Goal: Task Accomplishment & Management: Manage account settings

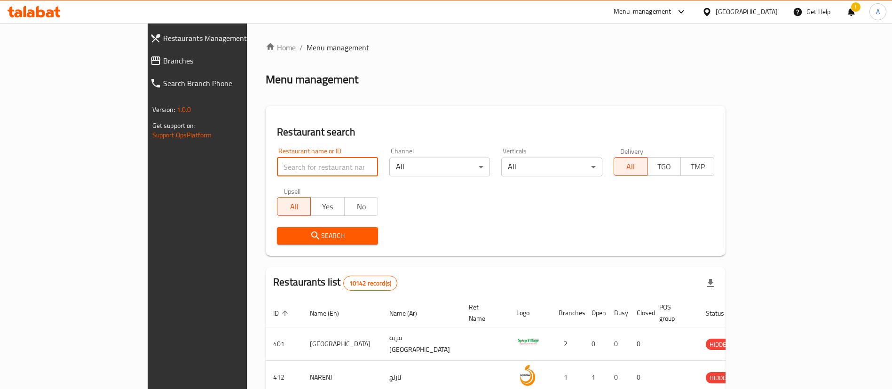
click at [277, 168] on input "search" at bounding box center [327, 167] width 101 height 19
paste input "EL PATRON"
click button "Search" at bounding box center [327, 235] width 101 height 17
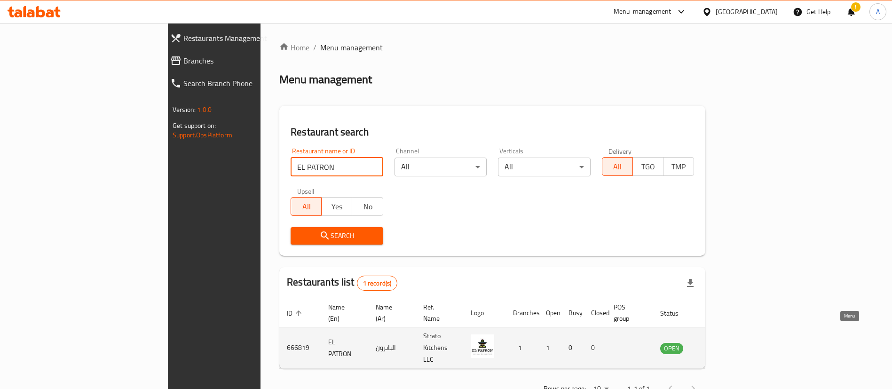
type input "EL PATRON"
click at [727, 342] on link "enhanced table" at bounding box center [718, 347] width 17 height 11
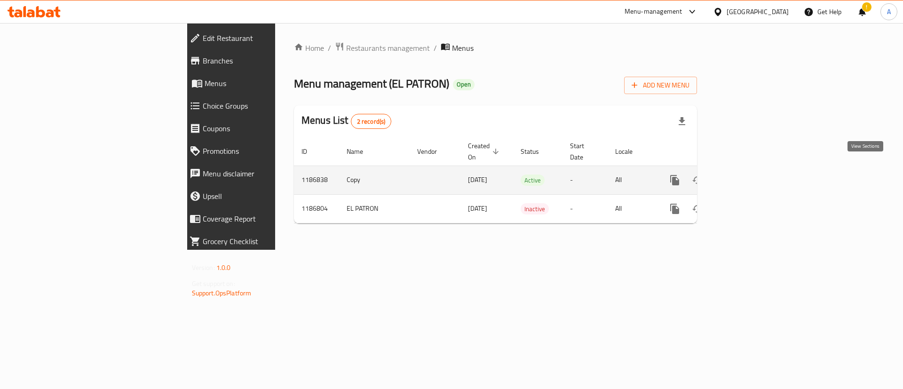
click at [748, 175] on icon "enhanced table" at bounding box center [742, 180] width 11 height 11
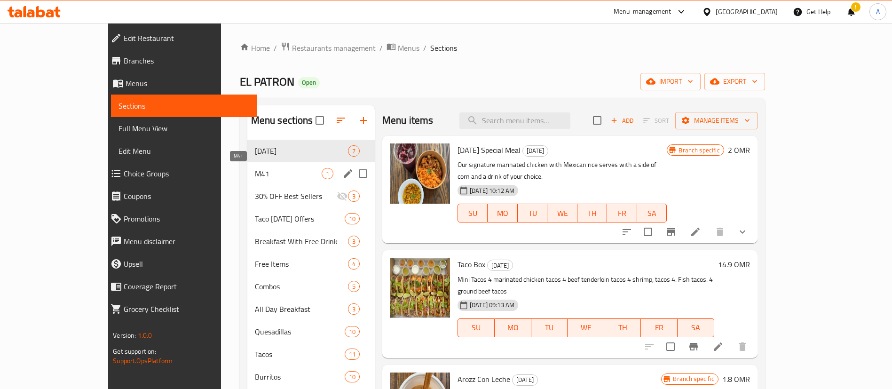
click at [255, 175] on span "M41" at bounding box center [288, 173] width 67 height 11
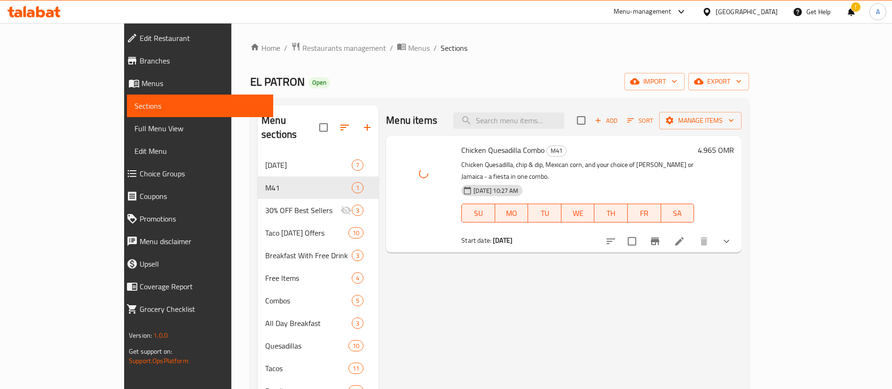
click at [479, 74] on div "EL PATRON Open import export" at bounding box center [499, 81] width 499 height 17
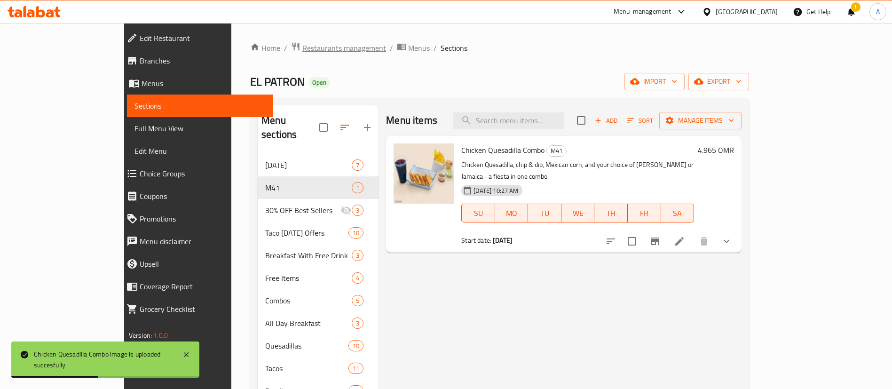
click at [302, 44] on span "Restaurants management" at bounding box center [344, 47] width 84 height 11
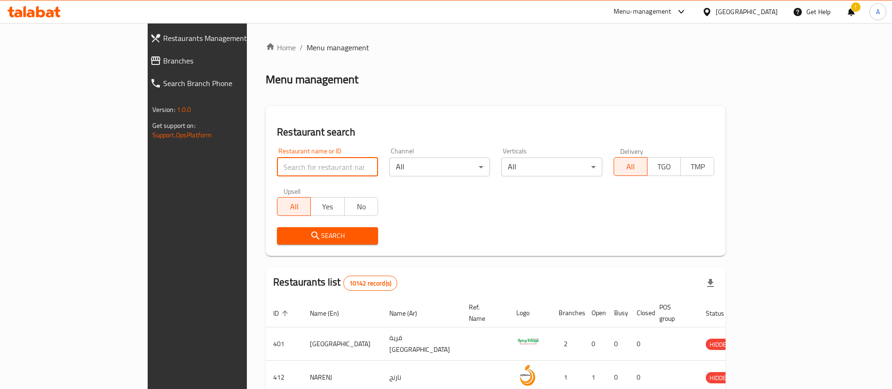
click at [277, 175] on input "search" at bounding box center [327, 167] width 101 height 19
click at [277, 172] on input "EL PATRON" at bounding box center [327, 167] width 101 height 19
paste input "Sultans of Biryani"
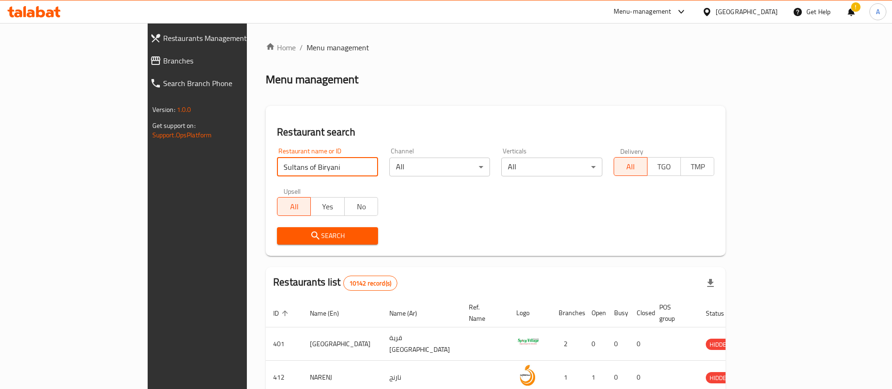
type input "Sultans of Biryani"
click button "Search" at bounding box center [327, 235] width 101 height 17
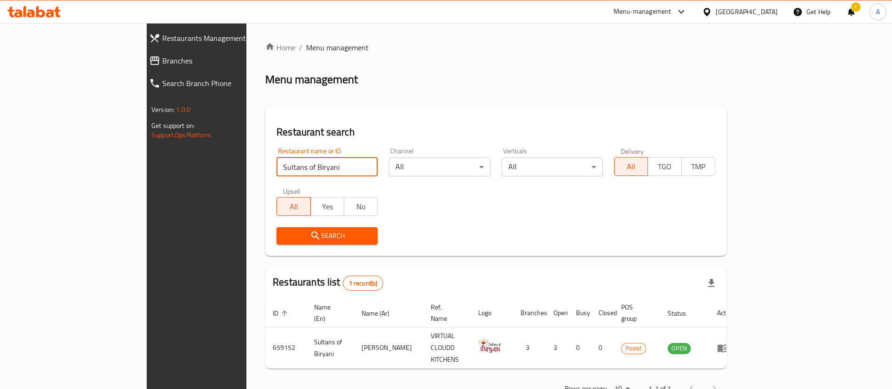
scroll to position [12, 0]
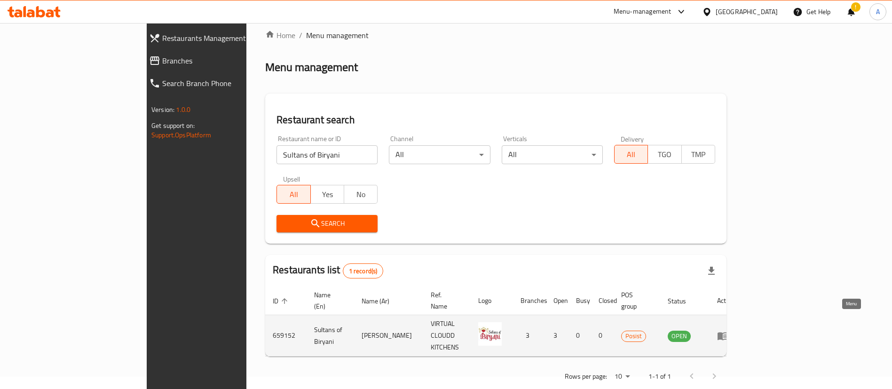
click at [735, 330] on link "enhanced table" at bounding box center [725, 335] width 17 height 11
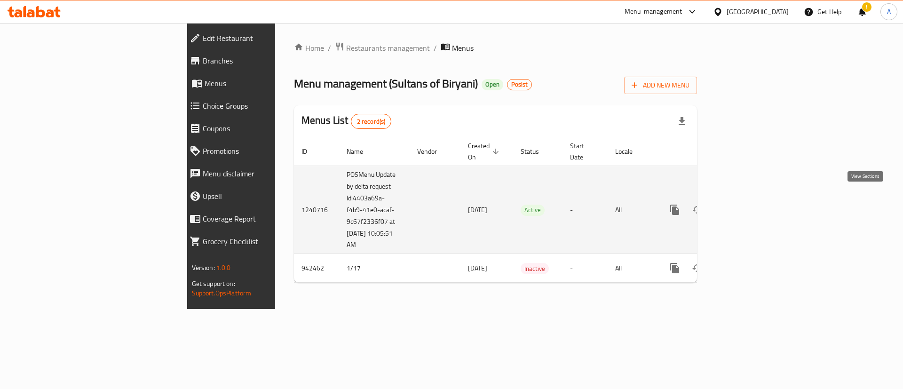
click at [747, 206] on icon "enhanced table" at bounding box center [743, 210] width 8 height 8
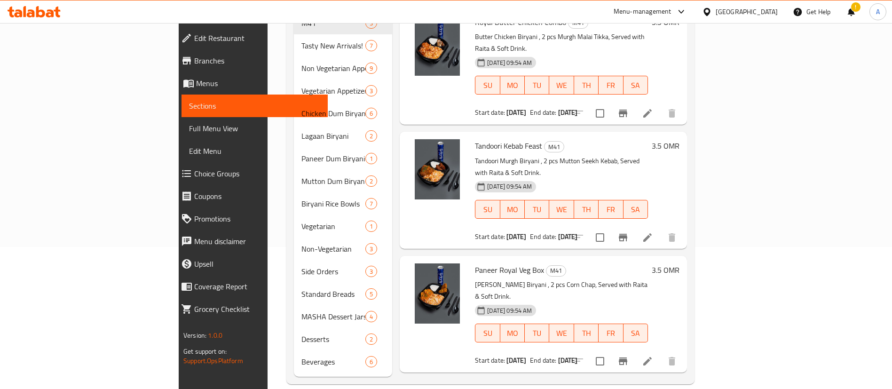
scroll to position [46, 0]
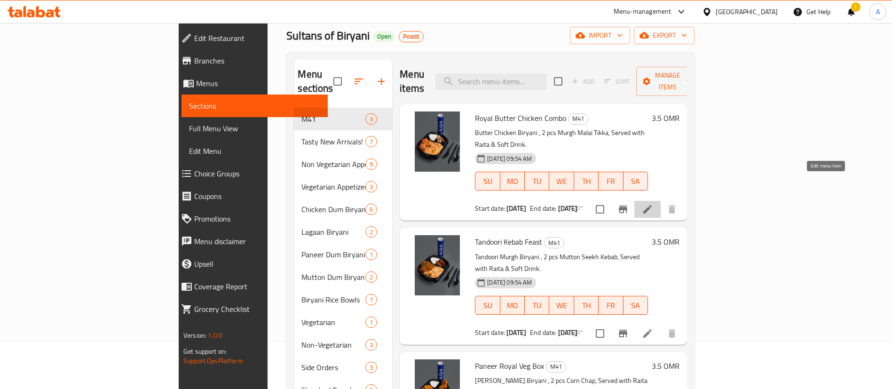
click at [653, 204] on icon at bounding box center [647, 209] width 11 height 11
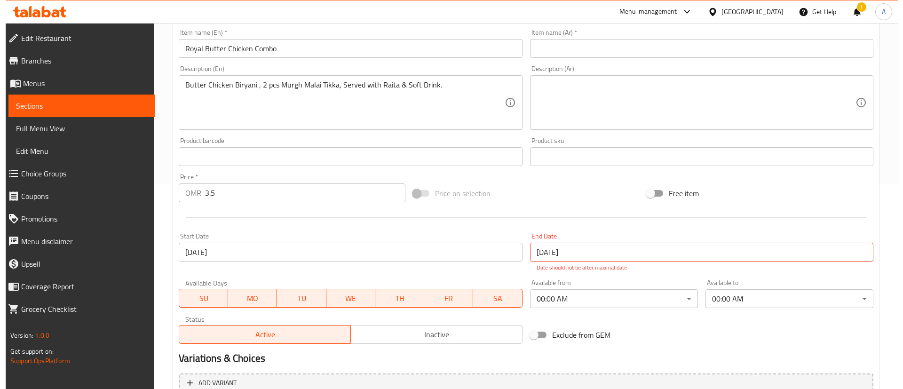
scroll to position [292, 0]
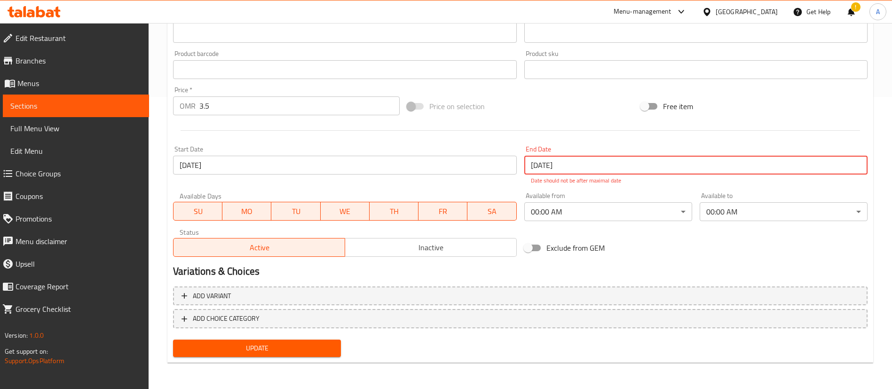
click at [605, 169] on input "[DATE]" at bounding box center [696, 165] width 343 height 19
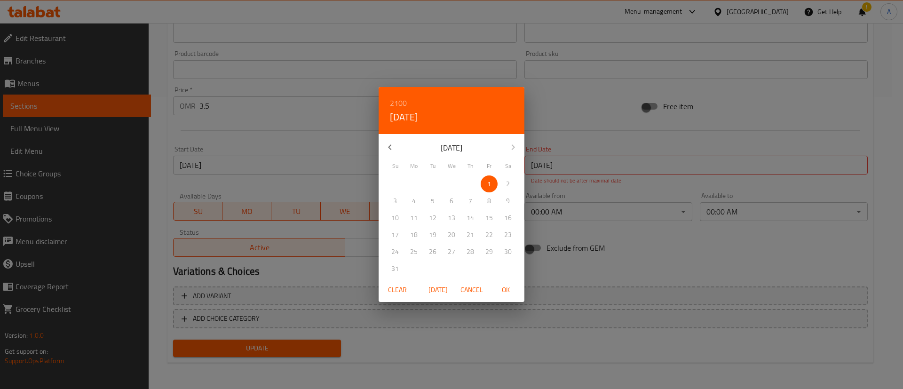
click at [520, 146] on div "[DATE]" at bounding box center [452, 147] width 146 height 23
click at [516, 146] on div "[DATE]" at bounding box center [452, 147] width 146 height 23
click at [512, 146] on div "[DATE]" at bounding box center [452, 147] width 146 height 23
click at [396, 292] on span "Clear" at bounding box center [397, 290] width 23 height 12
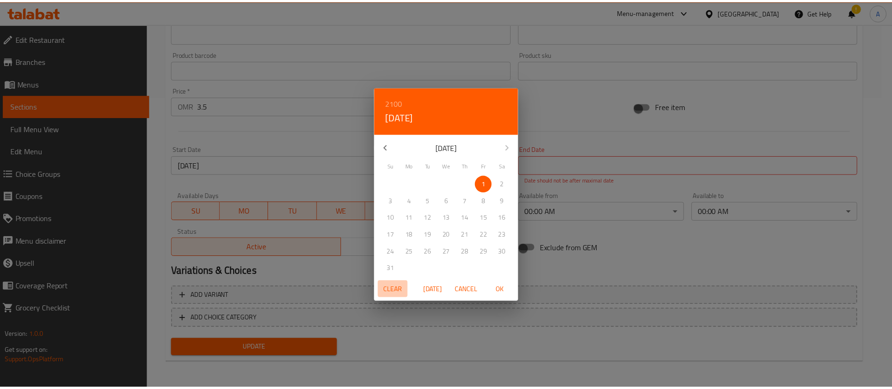
scroll to position [282, 0]
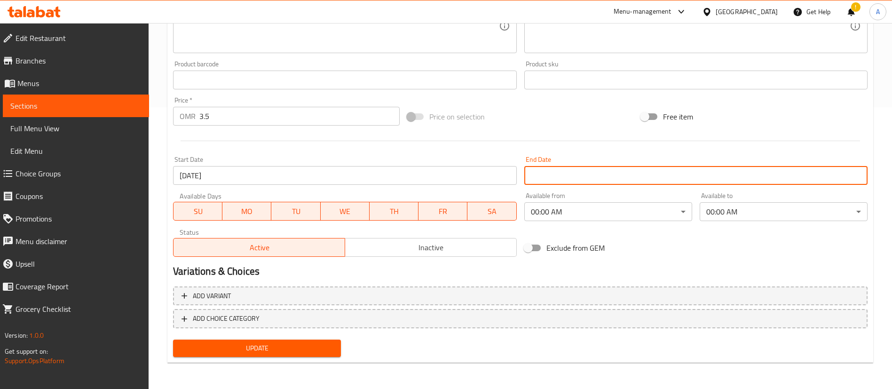
click at [269, 350] on span "Update" at bounding box center [257, 348] width 153 height 12
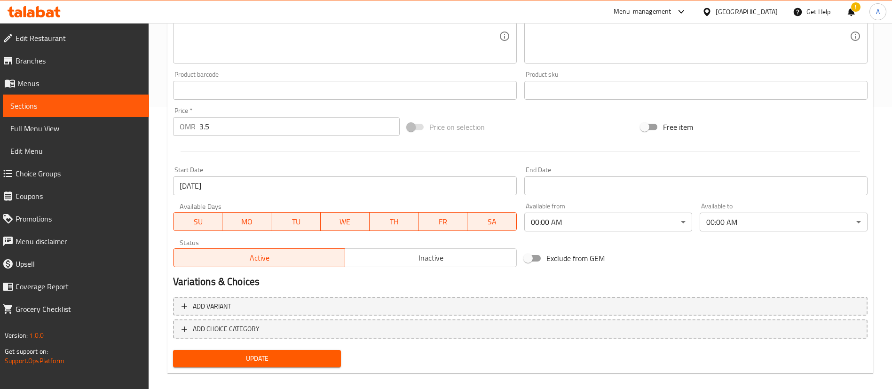
scroll to position [59, 0]
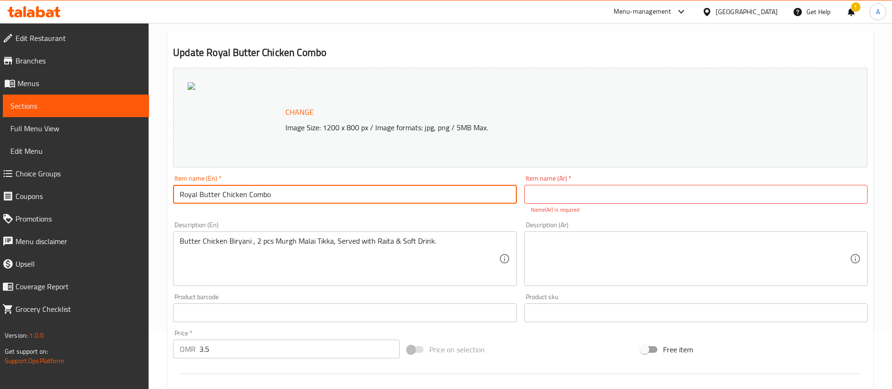
click at [309, 189] on input "Royal Butter Chicken Combo" at bounding box center [344, 194] width 343 height 19
click at [629, 194] on input "text" at bounding box center [696, 194] width 343 height 19
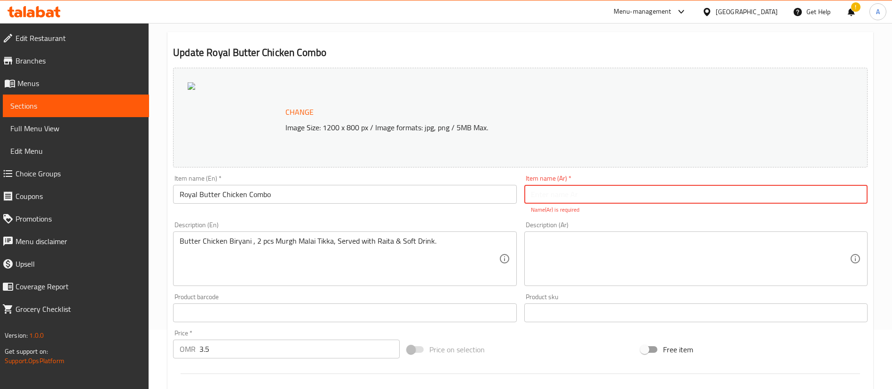
paste input "كومبو دجاج بالزبدة الملكية"
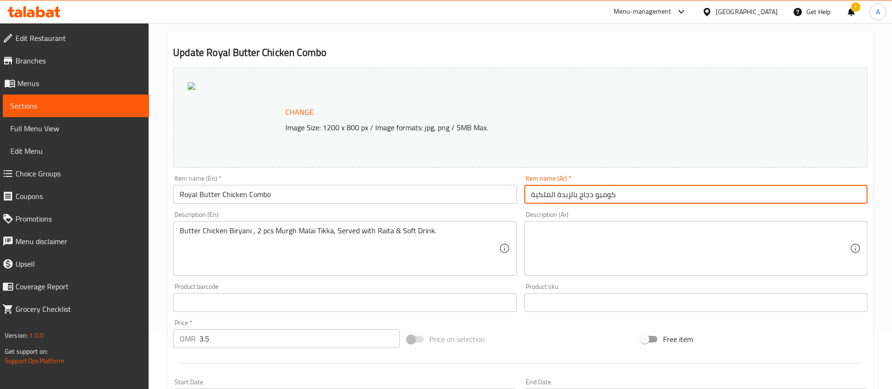
type input "كومبو دجاج بالزبدة الملكية"
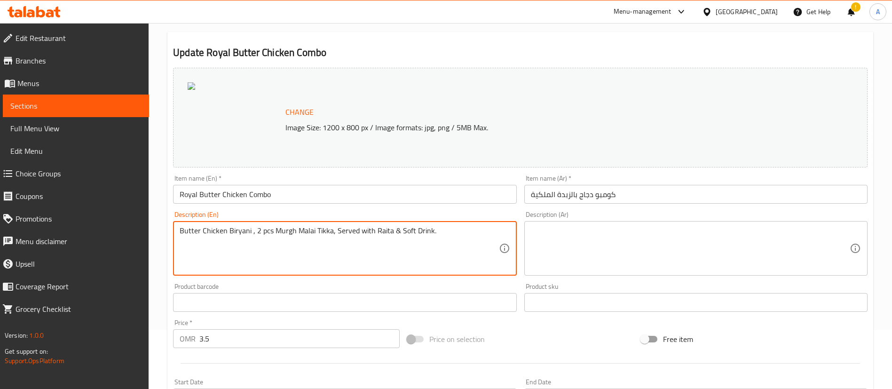
click at [369, 233] on textarea "Butter Chicken Biryani , 2 pcs Murgh Malai Tikka, Served with Raita & Soft Drin…" at bounding box center [339, 248] width 319 height 45
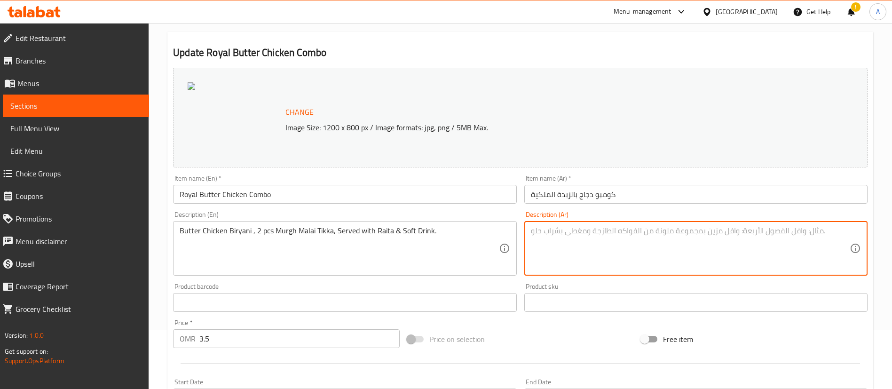
click at [660, 240] on textarea at bounding box center [690, 248] width 319 height 45
paste textarea "برياني دجاج بالزبدة، 2 قطعة مورج مالاي تكا، يقدم مع رايتا ومشروب غازي."
type textarea "برياني دجاج بالزبدة، 2 قطعة مورج مالاي تكا، يقدم مع رايتا ومشروب غازي."
click at [627, 35] on div "Update Royal Butter Chicken Combo Change Image Size: 1200 x 800 px / Image form…" at bounding box center [520, 309] width 706 height 554
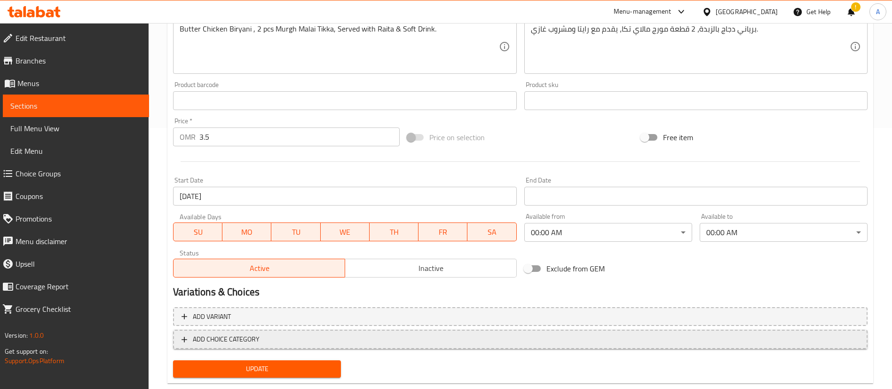
scroll to position [282, 0]
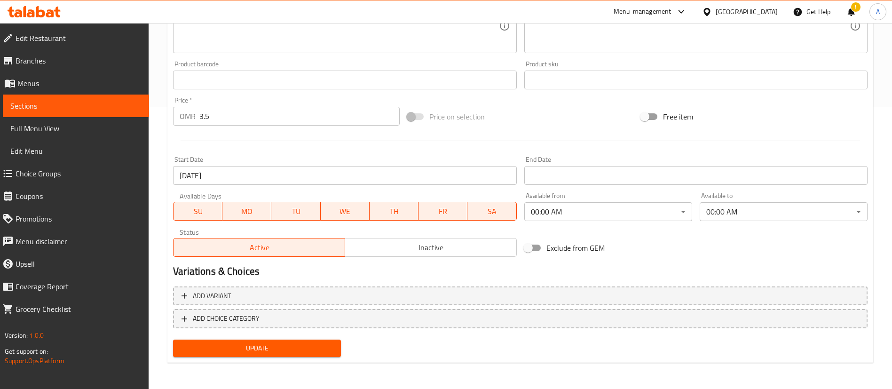
click at [250, 350] on span "Update" at bounding box center [257, 348] width 153 height 12
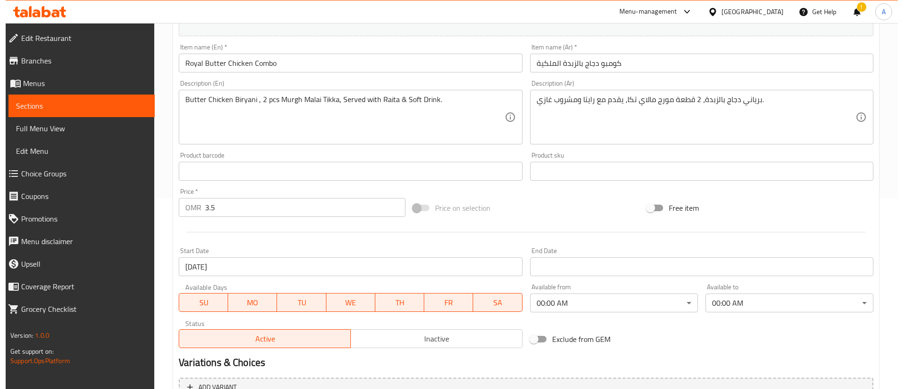
scroll to position [211, 0]
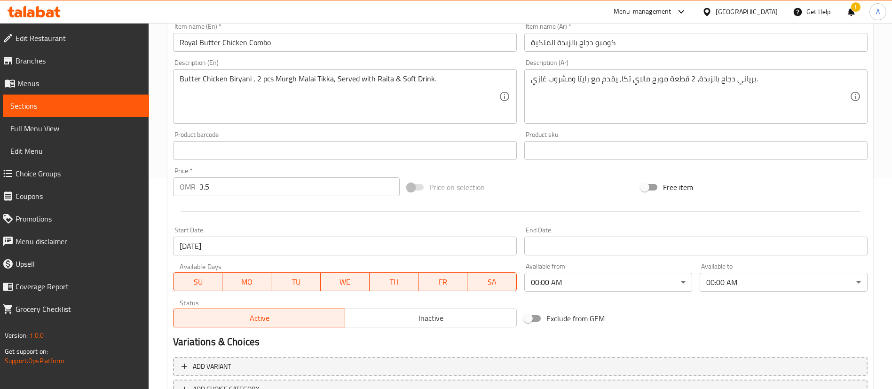
click at [250, 242] on input "[DATE]" at bounding box center [344, 246] width 343 height 19
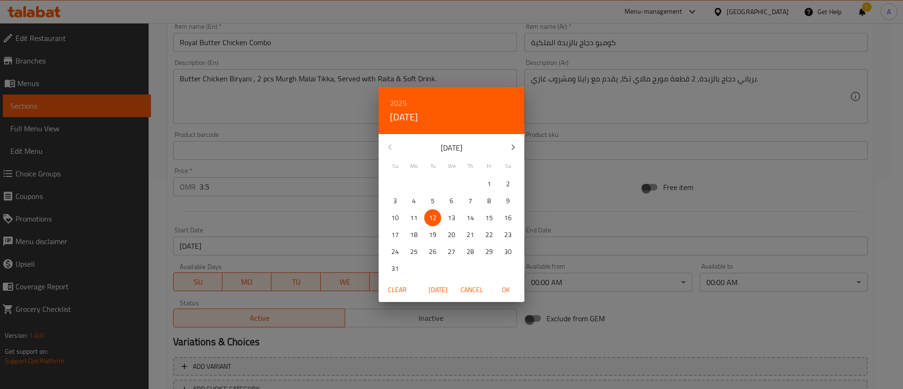
click at [456, 220] on span "13" at bounding box center [451, 218] width 17 height 12
click at [508, 294] on span "OK" at bounding box center [505, 290] width 23 height 12
type input "[DATE]"
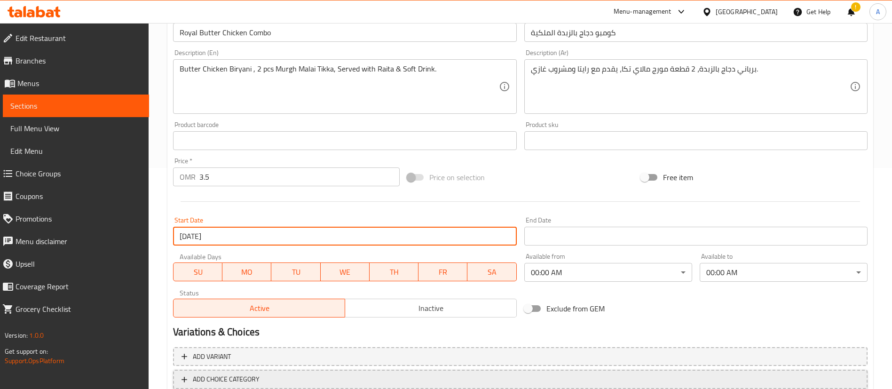
scroll to position [282, 0]
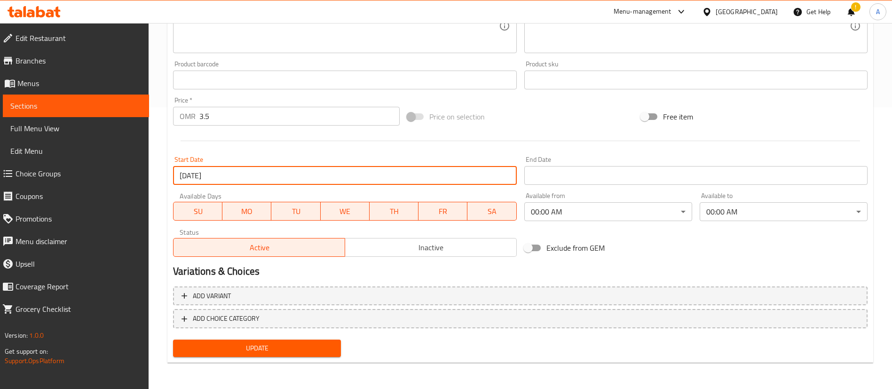
click at [283, 354] on span "Update" at bounding box center [257, 348] width 153 height 12
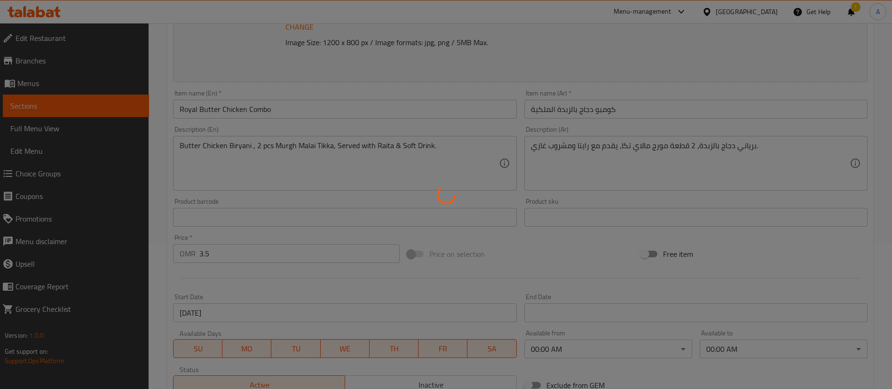
scroll to position [0, 0]
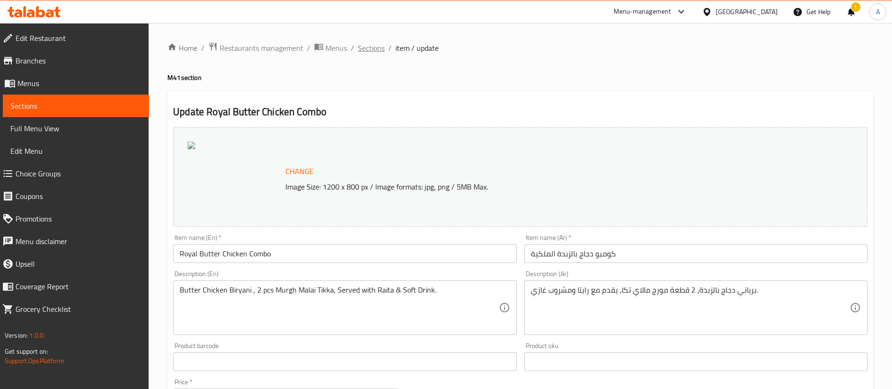
click at [374, 45] on span "Sections" at bounding box center [371, 47] width 27 height 11
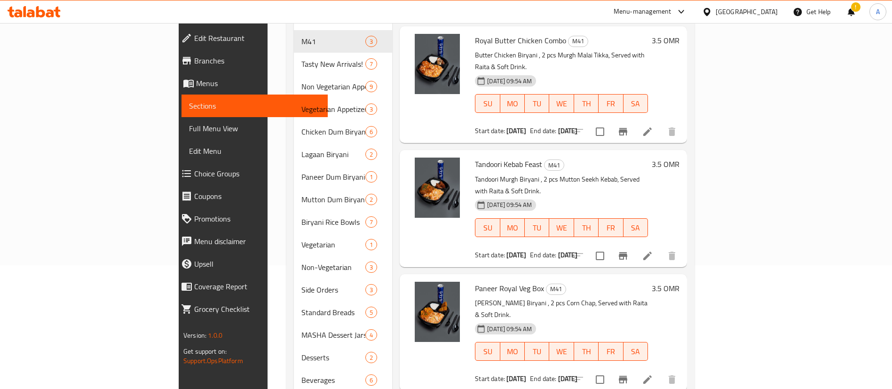
scroll to position [141, 0]
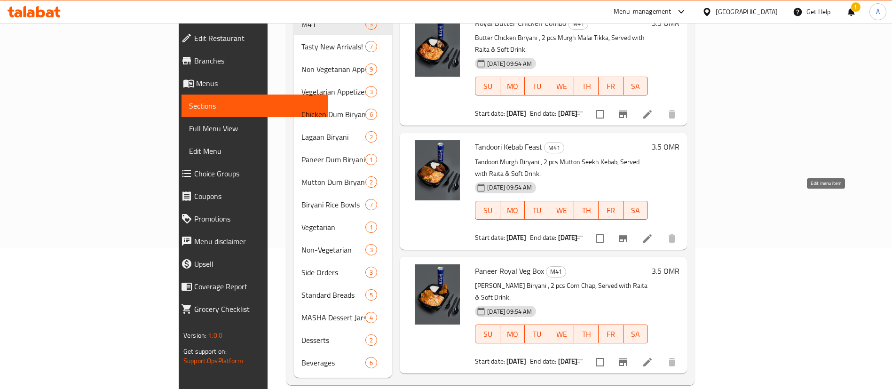
click at [652, 234] on icon at bounding box center [648, 238] width 8 height 8
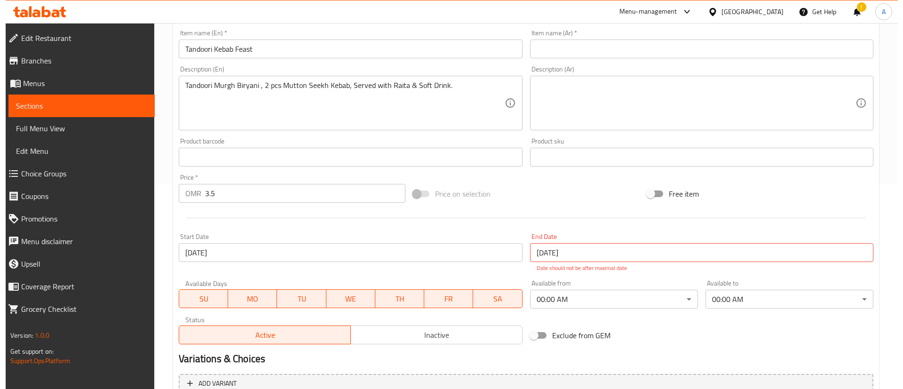
scroll to position [292, 0]
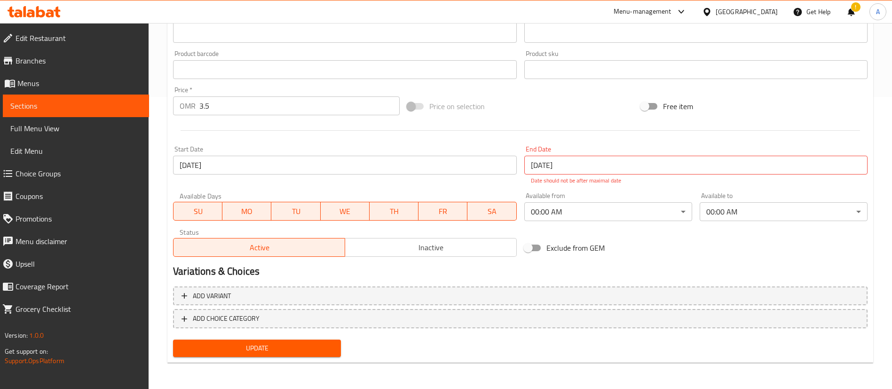
click at [568, 171] on input "[DATE]" at bounding box center [696, 165] width 343 height 19
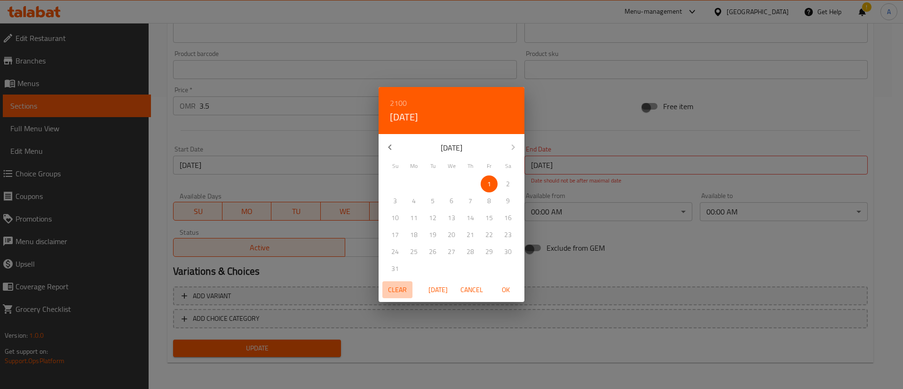
click at [400, 287] on span "Clear" at bounding box center [397, 290] width 23 height 12
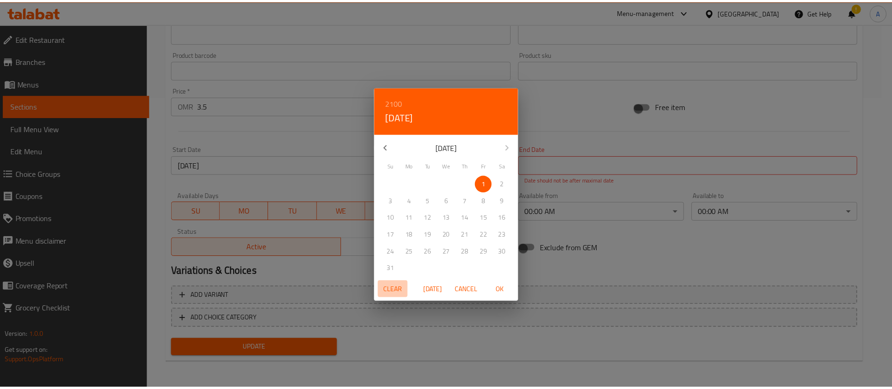
scroll to position [282, 0]
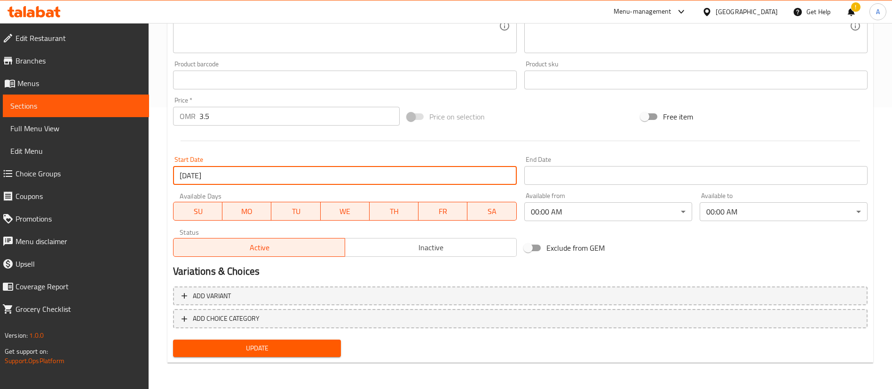
click at [288, 175] on input "[DATE]" at bounding box center [344, 175] width 343 height 19
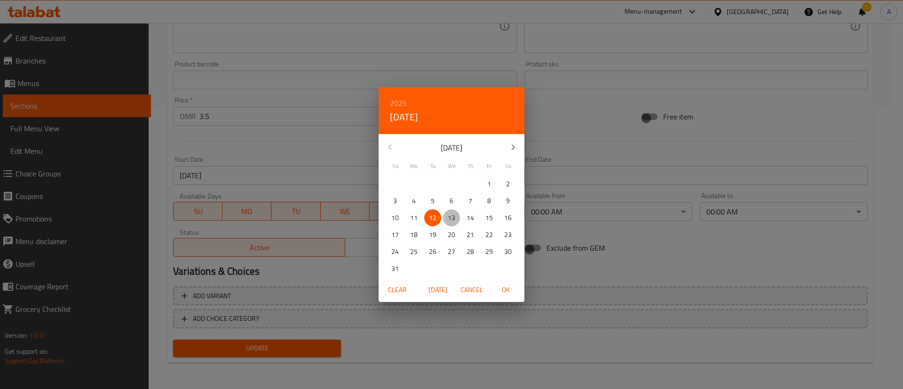
click at [447, 219] on span "13" at bounding box center [451, 218] width 17 height 12
click at [507, 291] on span "OK" at bounding box center [505, 290] width 23 height 12
type input "[DATE]"
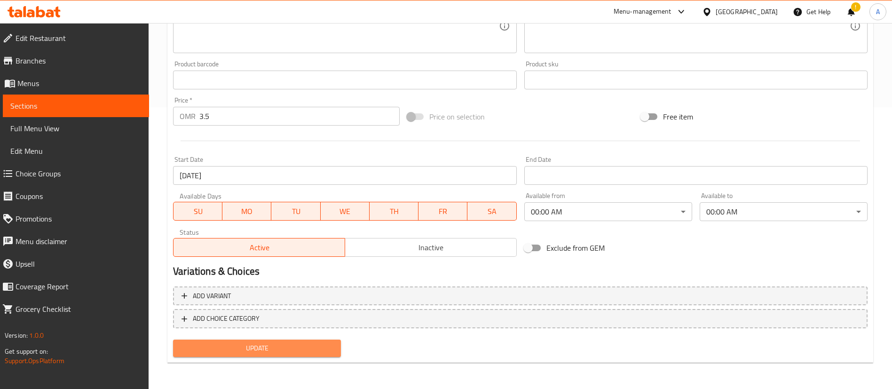
click at [240, 348] on span "Update" at bounding box center [257, 348] width 153 height 12
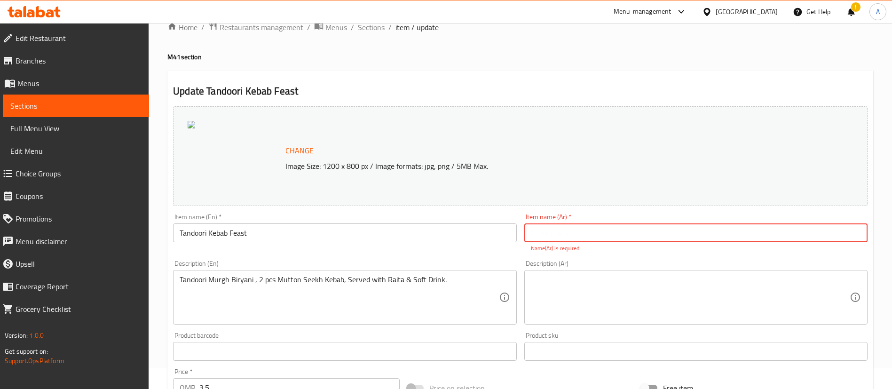
scroll to position [0, 0]
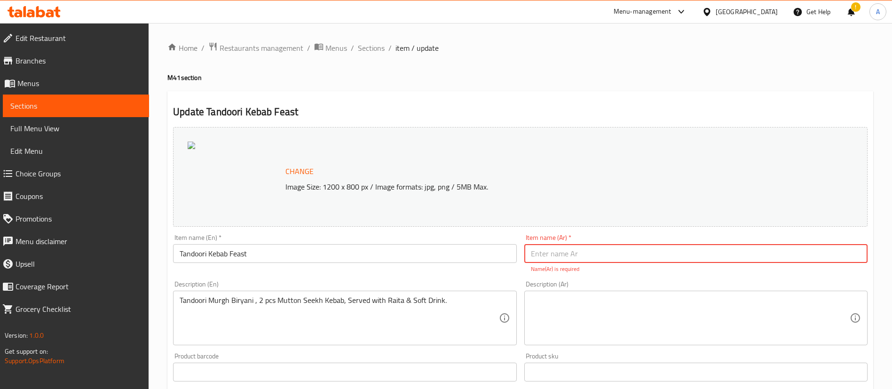
click at [327, 258] on input "Tandoori Kebab Feast" at bounding box center [344, 253] width 343 height 19
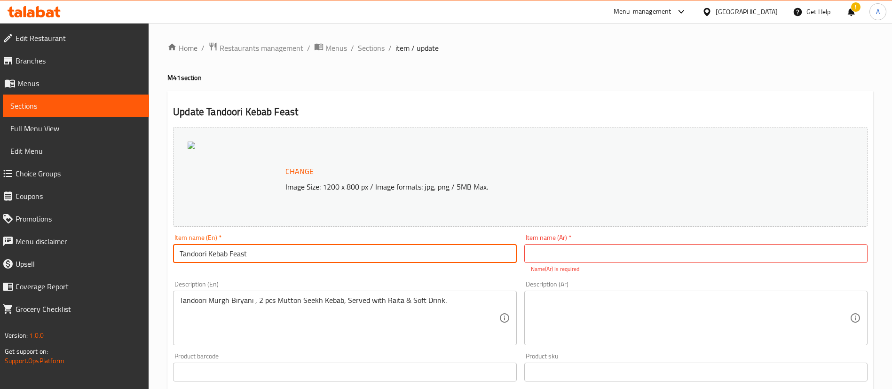
click at [327, 258] on input "Tandoori Kebab Feast" at bounding box center [344, 253] width 343 height 19
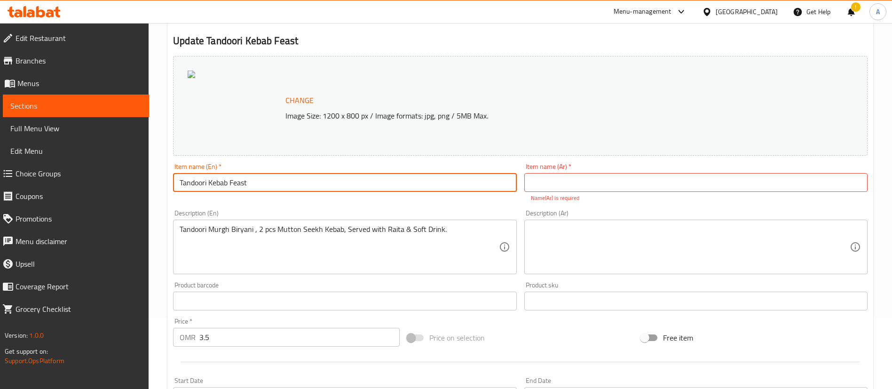
scroll to position [71, 0]
drag, startPoint x: 580, startPoint y: 179, endPoint x: 533, endPoint y: 216, distance: 60.0
click at [580, 179] on input "text" at bounding box center [696, 183] width 343 height 19
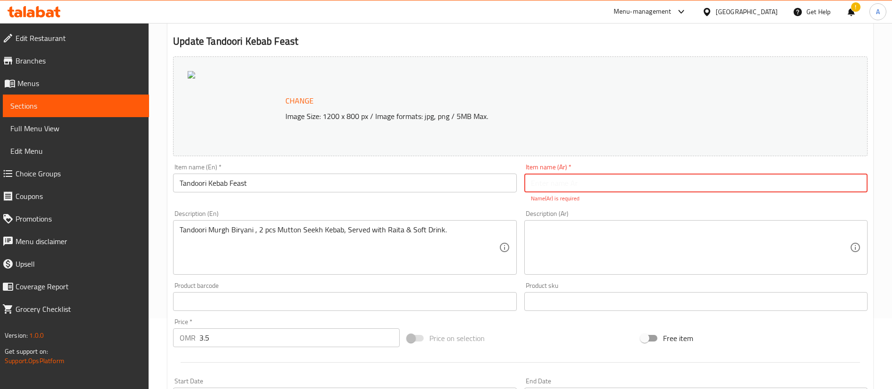
paste input "تندوري كباب العيد"
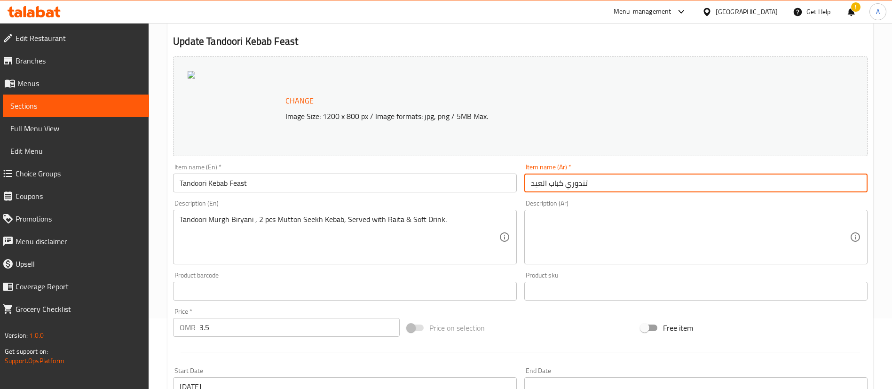
type input "تندوري كباب العيد"
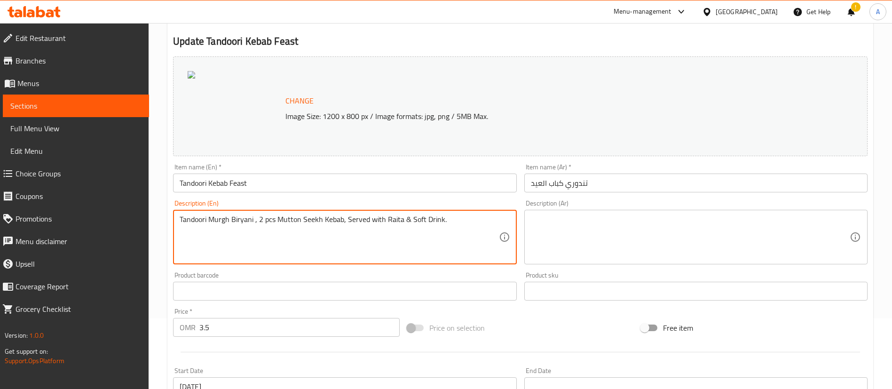
click at [425, 221] on textarea "Tandoori Murgh Biryani , 2 pcs Mutton Seekh Kebab, Served with Raita & Soft Dri…" at bounding box center [339, 237] width 319 height 45
click at [562, 223] on textarea at bounding box center [690, 237] width 319 height 45
paste textarea "[PERSON_NAME]، 2 قطعة سيخ كباب لحم ضأن، يقدم مع رايتا ومشروب غازي."
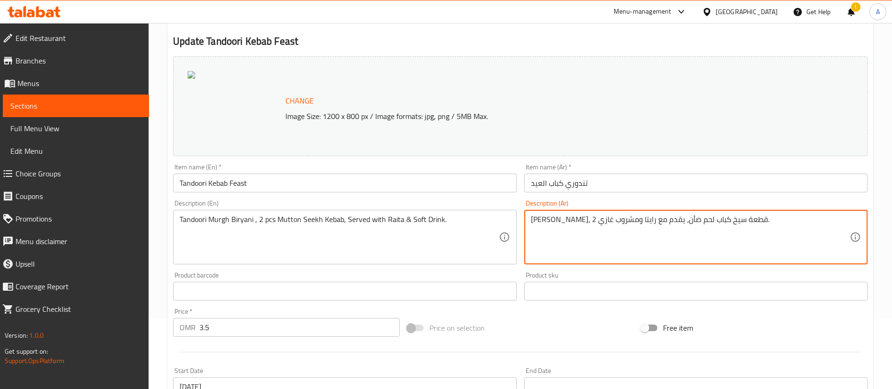
type textarea "[PERSON_NAME]، 2 قطعة سيخ كباب لحم ضأن، يقدم مع رايتا ومشروب غازي."
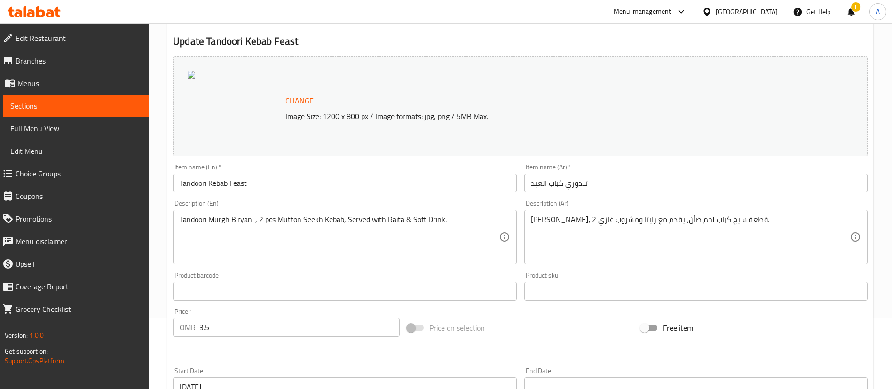
click at [510, 42] on h2 "Update Tandoori Kebab Feast" at bounding box center [520, 41] width 695 height 14
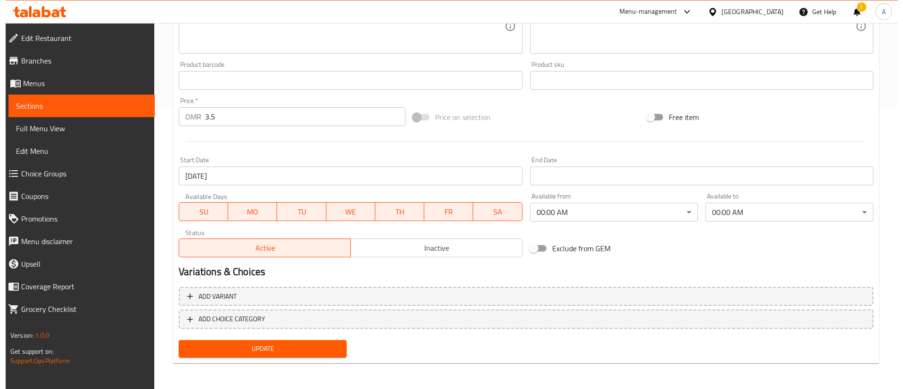
scroll to position [282, 0]
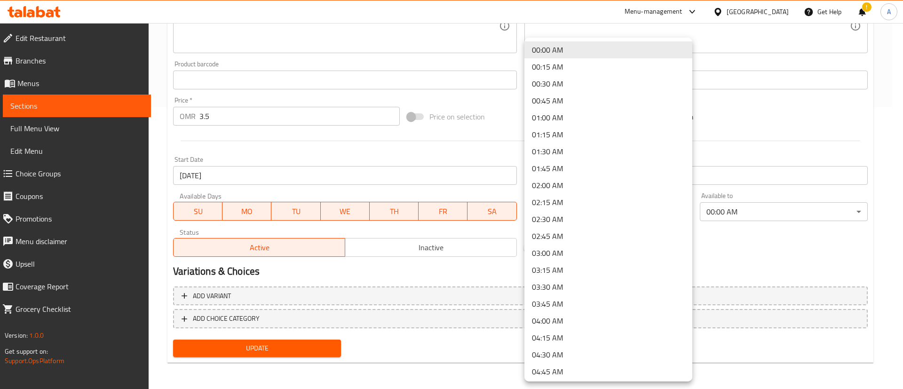
click at [759, 279] on div at bounding box center [451, 194] width 903 height 389
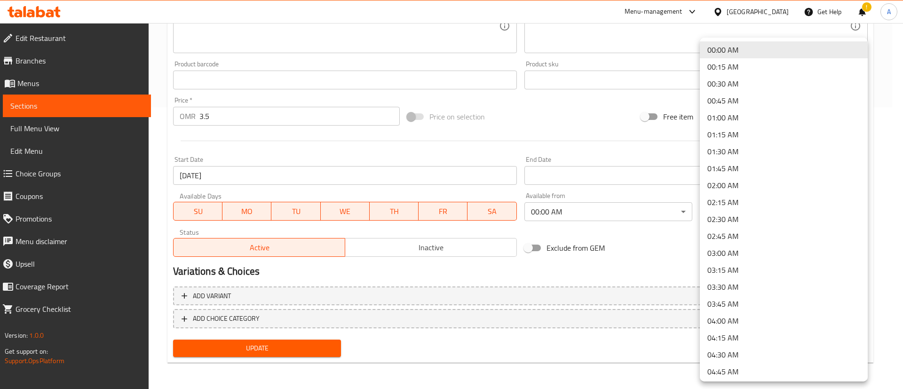
click at [659, 233] on div at bounding box center [451, 194] width 903 height 389
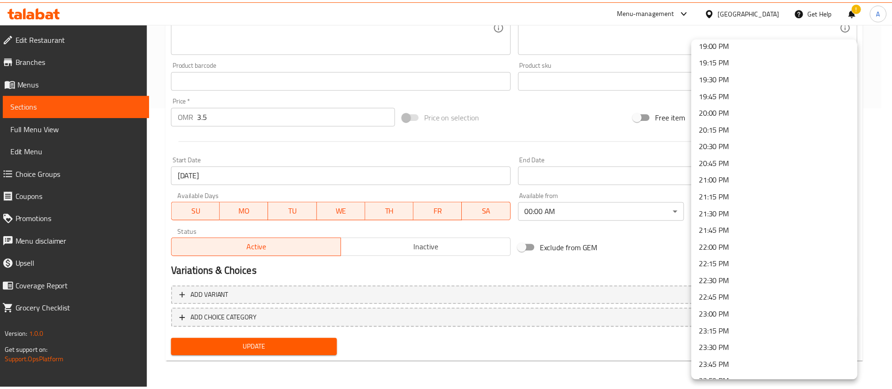
scroll to position [1306, 0]
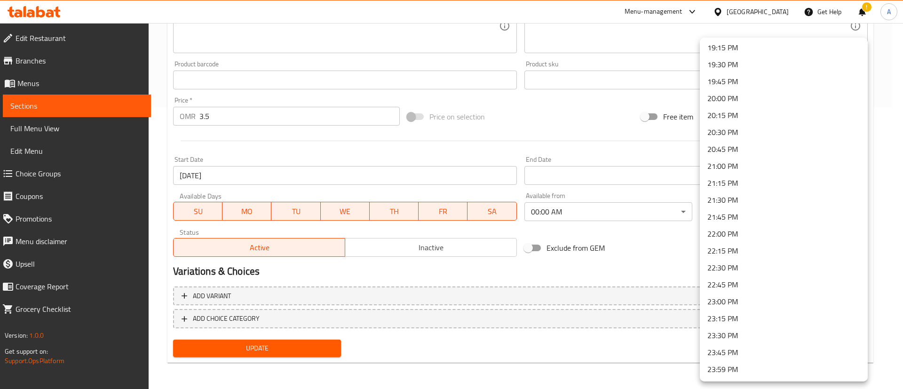
click at [734, 372] on li "23:59 PM" at bounding box center [784, 369] width 168 height 17
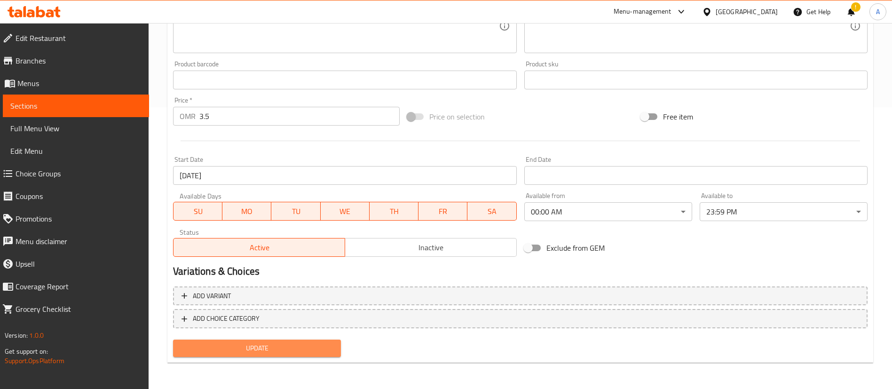
click at [317, 347] on span "Update" at bounding box center [257, 348] width 153 height 12
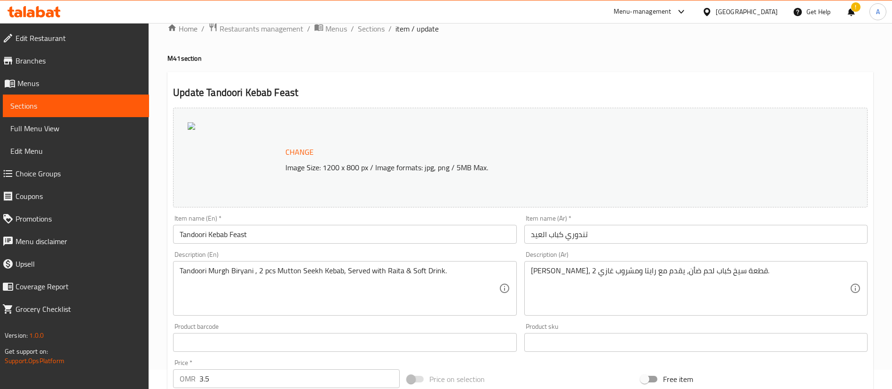
scroll to position [0, 0]
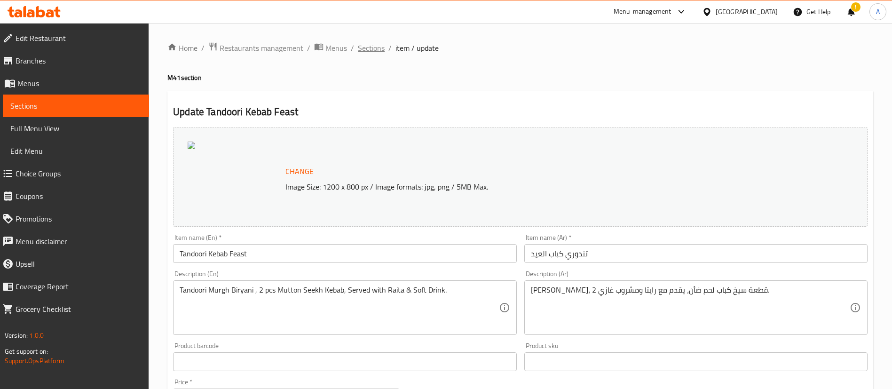
click at [374, 44] on span "Sections" at bounding box center [371, 47] width 27 height 11
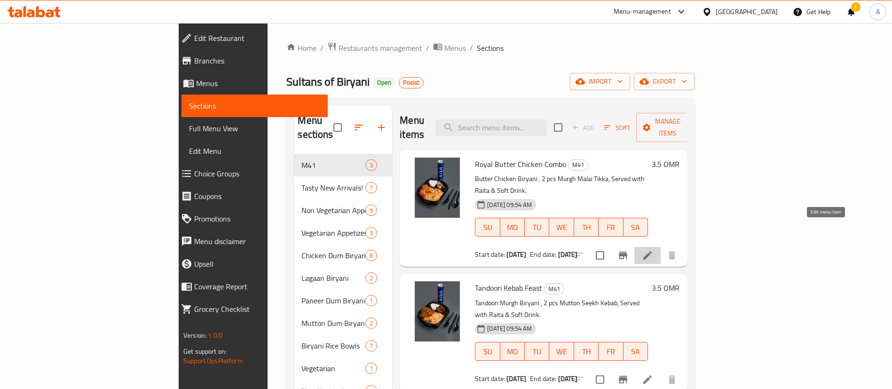
click at [653, 250] on icon at bounding box center [647, 255] width 11 height 11
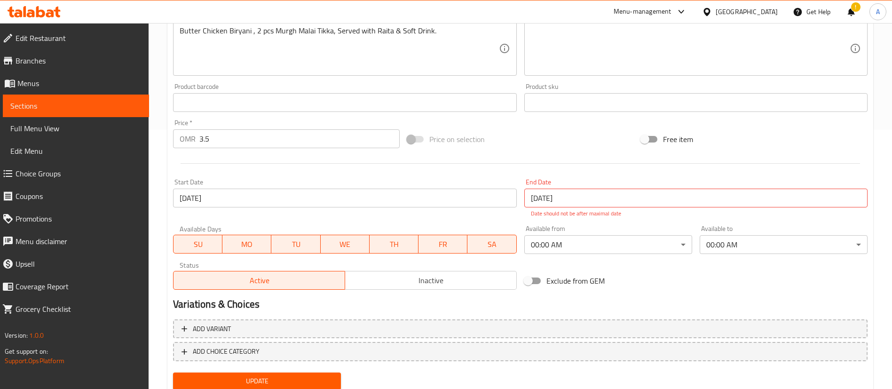
scroll to position [282, 0]
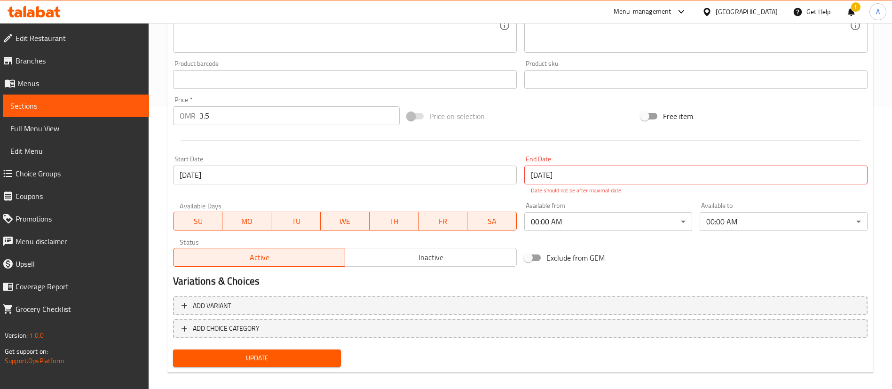
click at [255, 184] on input "[DATE]" at bounding box center [344, 175] width 343 height 19
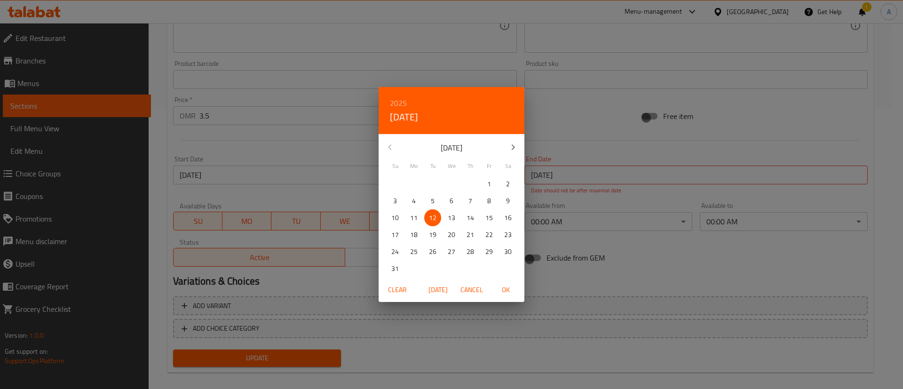
click at [454, 221] on p "13" at bounding box center [452, 218] width 8 height 12
click at [515, 292] on span "OK" at bounding box center [505, 290] width 23 height 12
type input "[DATE]"
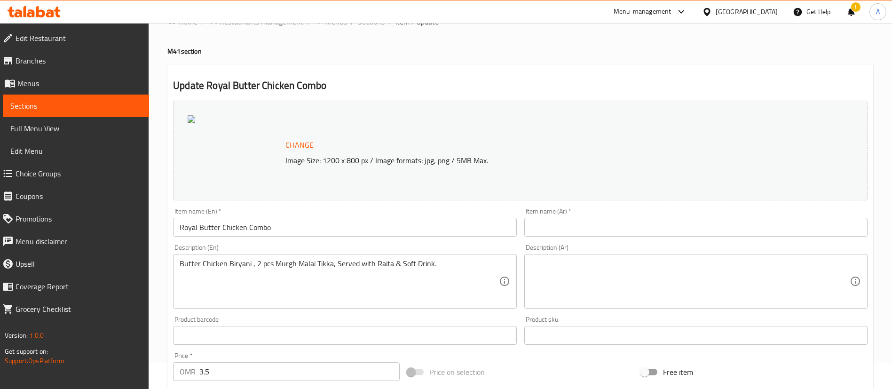
scroll to position [0, 0]
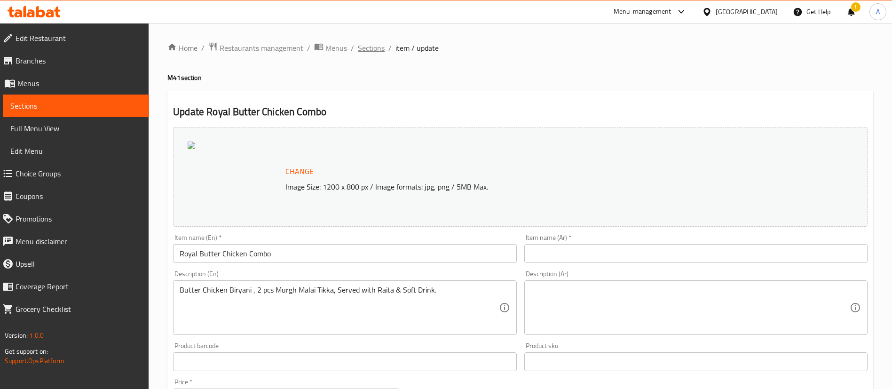
click at [372, 44] on span "Sections" at bounding box center [371, 47] width 27 height 11
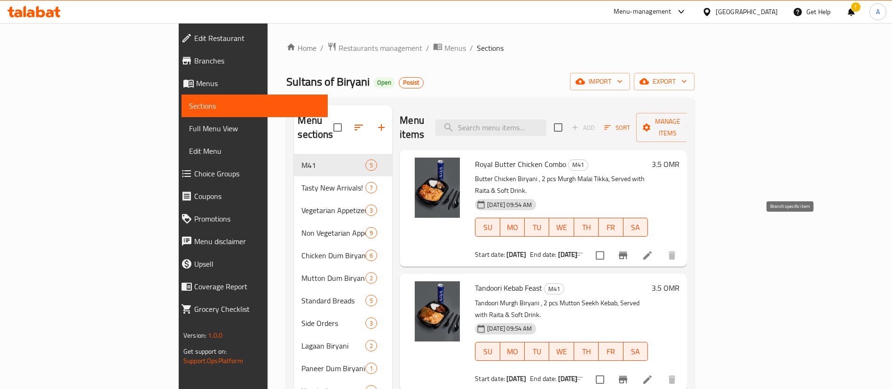
click at [628, 252] on icon "Branch-specific-item" at bounding box center [623, 256] width 8 height 8
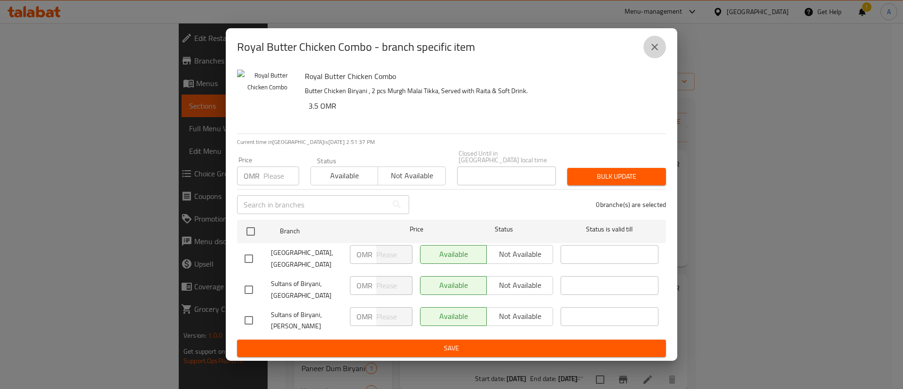
click at [657, 53] on icon "close" at bounding box center [654, 46] width 11 height 11
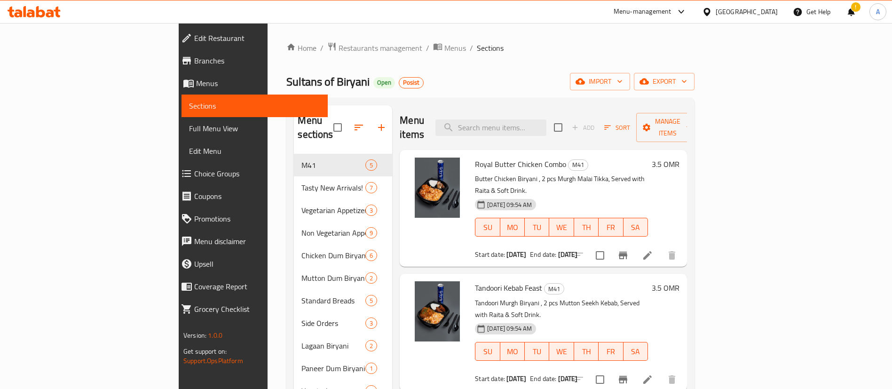
click at [558, 248] on b "[DATE]" at bounding box center [568, 254] width 20 height 12
click at [645, 150] on div "Royal Butter Chicken Combo M41 Butter Chicken Biryani , 2 pcs Murgh Malai Tikka…" at bounding box center [543, 208] width 287 height 117
click at [339, 44] on span "Restaurants management" at bounding box center [381, 47] width 84 height 11
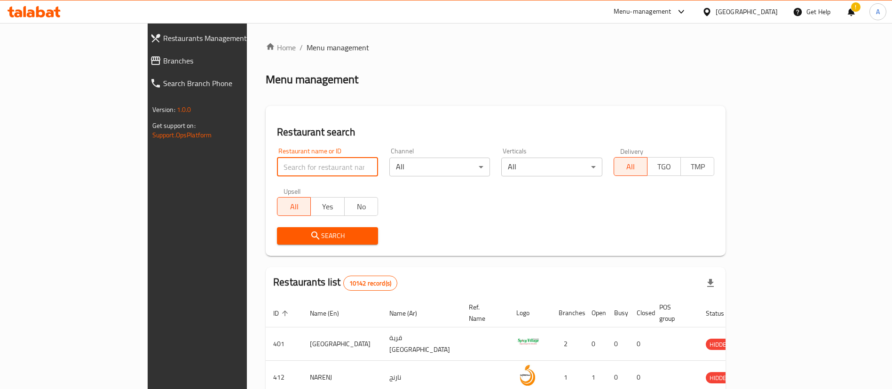
click at [277, 167] on input "search" at bounding box center [327, 167] width 101 height 19
paste input "[PERSON_NAME]'s Bagels"
type input "[PERSON_NAME]'s Bagels"
click button "Search" at bounding box center [327, 235] width 101 height 17
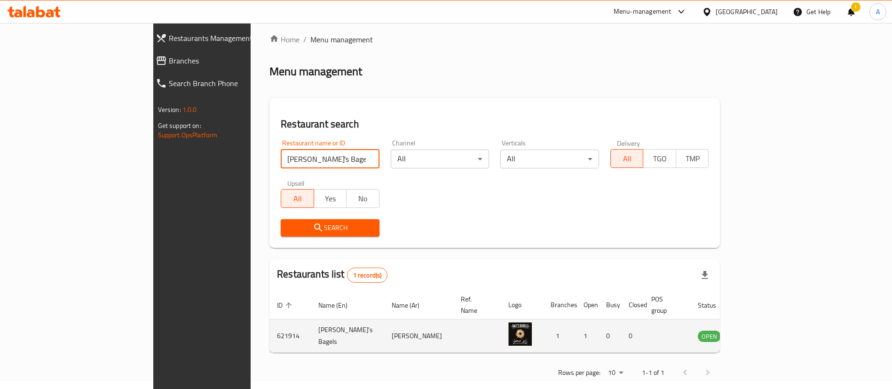
scroll to position [12, 0]
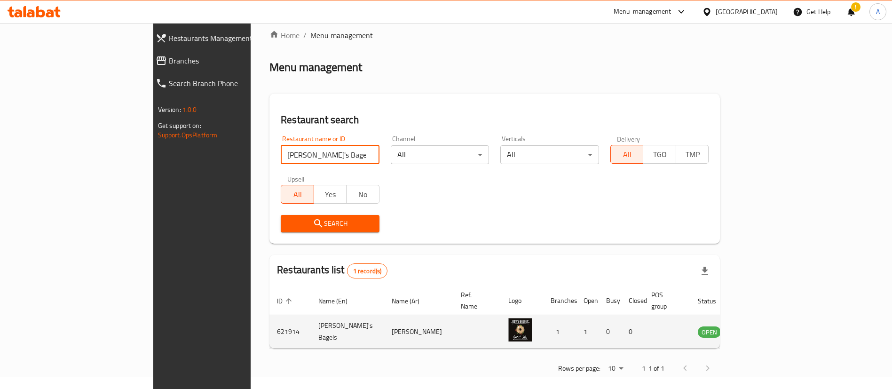
click at [757, 330] on icon "enhanced table" at bounding box center [755, 332] width 3 height 4
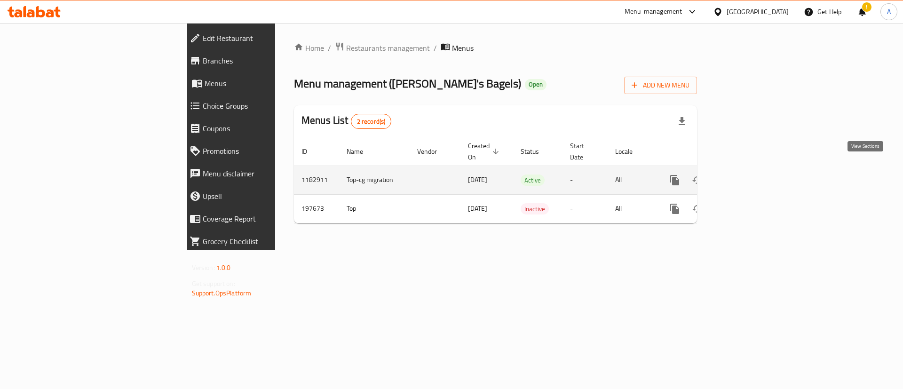
click at [748, 175] on icon "enhanced table" at bounding box center [742, 180] width 11 height 11
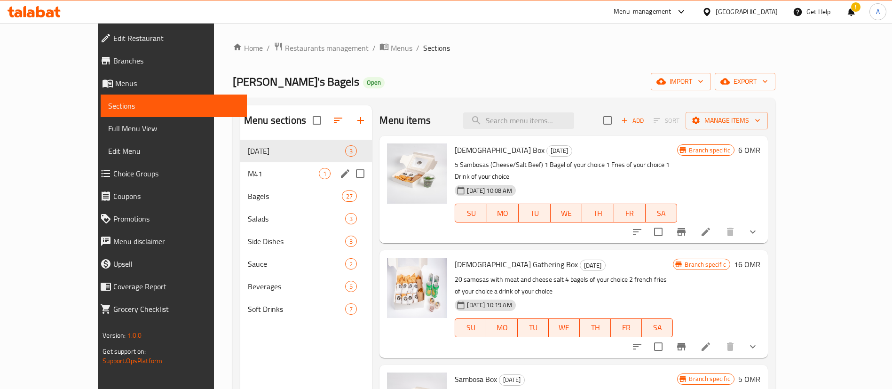
click at [253, 165] on div "M41 1" at bounding box center [306, 173] width 132 height 23
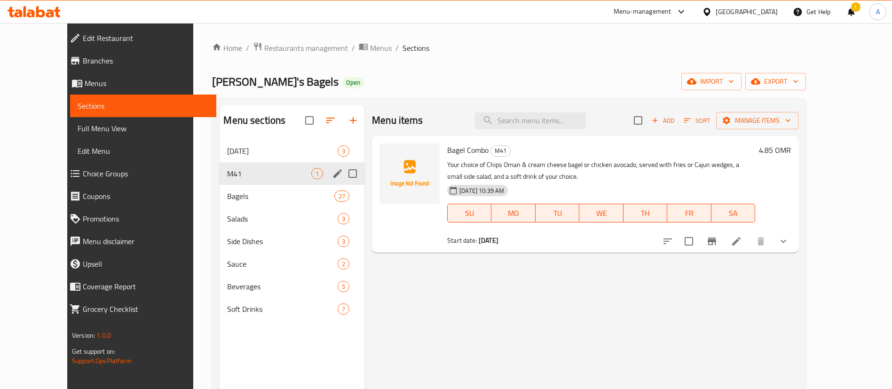
click at [262, 173] on span "M41" at bounding box center [269, 173] width 84 height 11
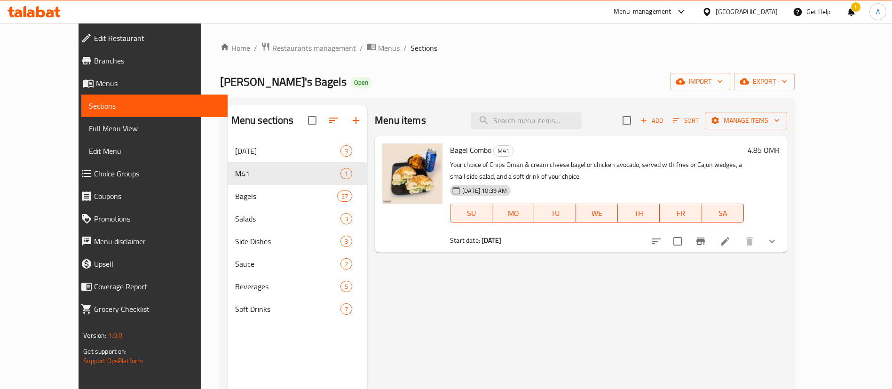
click at [469, 76] on div "[PERSON_NAME]'s Bagels Open import export" at bounding box center [507, 81] width 575 height 17
click at [272, 48] on span "Restaurants management" at bounding box center [314, 47] width 84 height 11
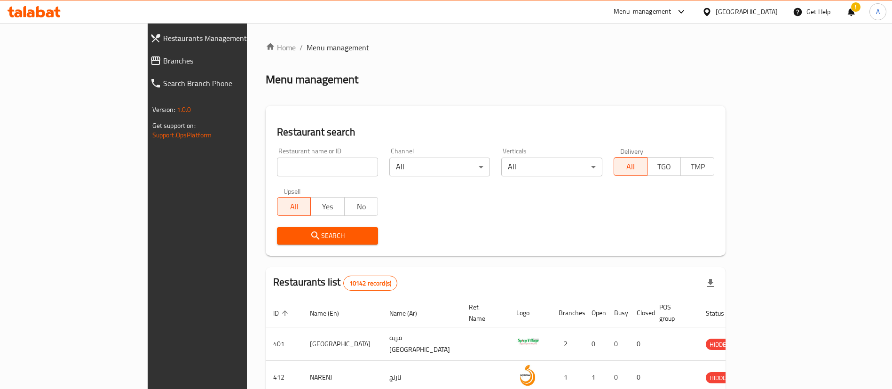
click at [277, 164] on input "search" at bounding box center [327, 167] width 101 height 19
type input "mad bun"
click button "Search" at bounding box center [327, 235] width 101 height 17
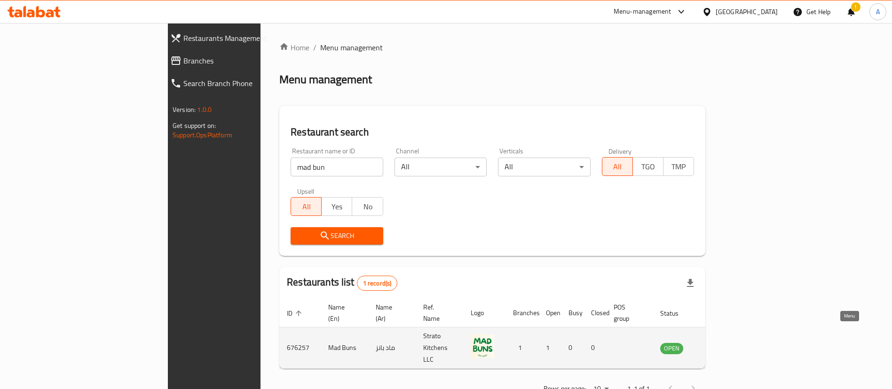
click at [719, 347] on icon "enhanced table" at bounding box center [717, 349] width 3 height 4
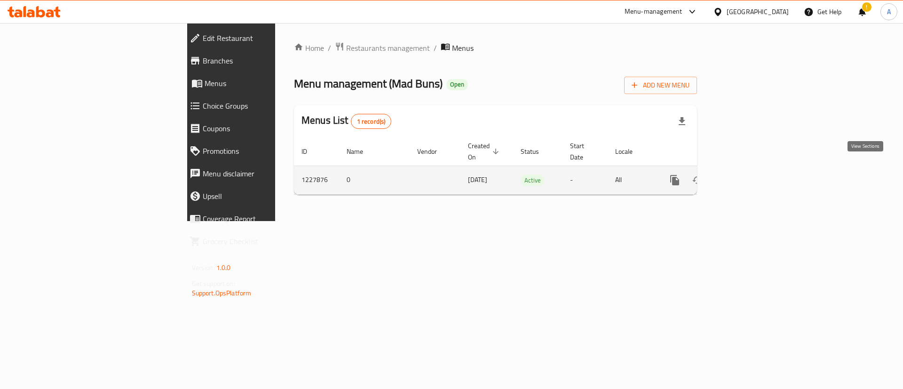
click at [748, 175] on icon "enhanced table" at bounding box center [742, 180] width 11 height 11
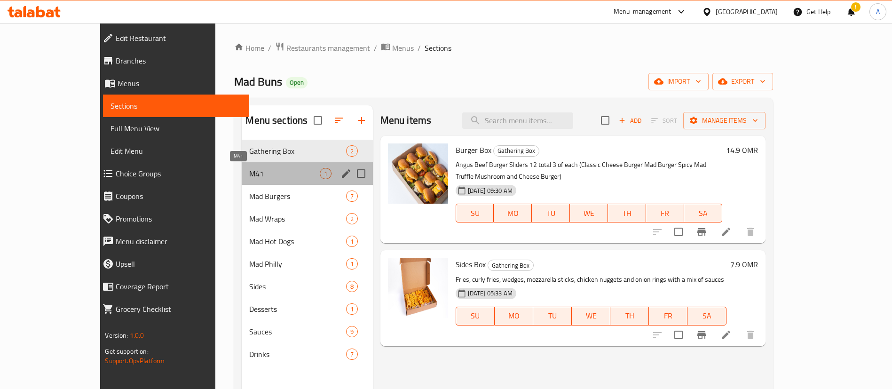
click at [249, 177] on span "M41" at bounding box center [284, 173] width 70 height 11
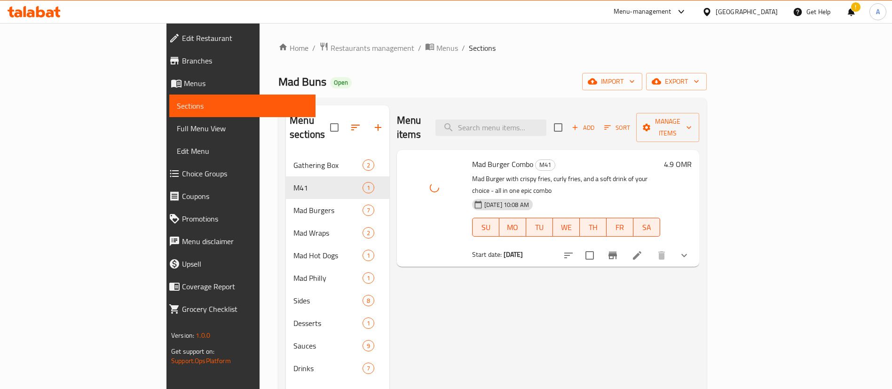
click at [464, 64] on div "Home / Restaurants management / Menus / Sections Mad Buns Open import export Me…" at bounding box center [493, 272] width 429 height 460
